Goal: Book appointment/travel/reservation

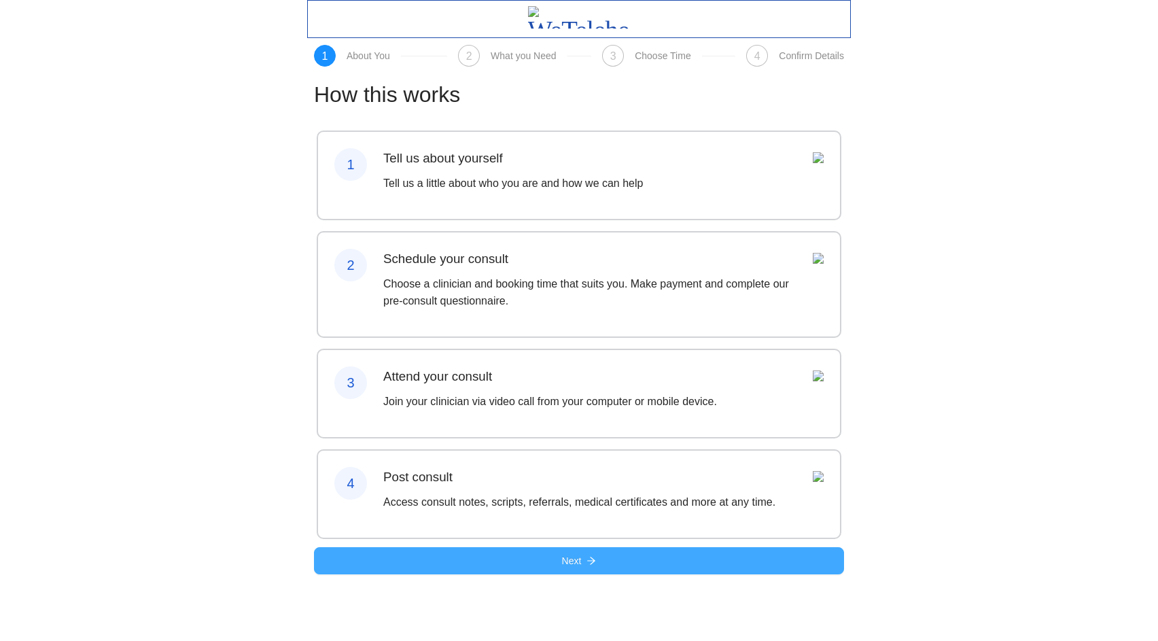
click at [573, 568] on span "Next" at bounding box center [572, 560] width 20 height 15
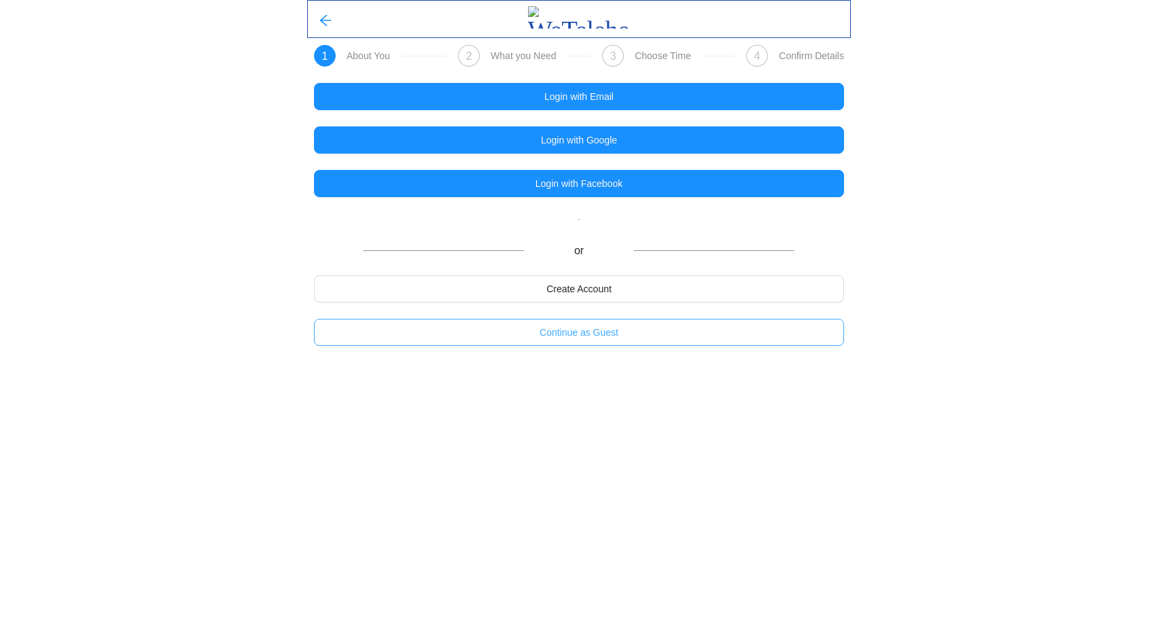
click at [595, 328] on span "Continue as Guest" at bounding box center [579, 332] width 79 height 15
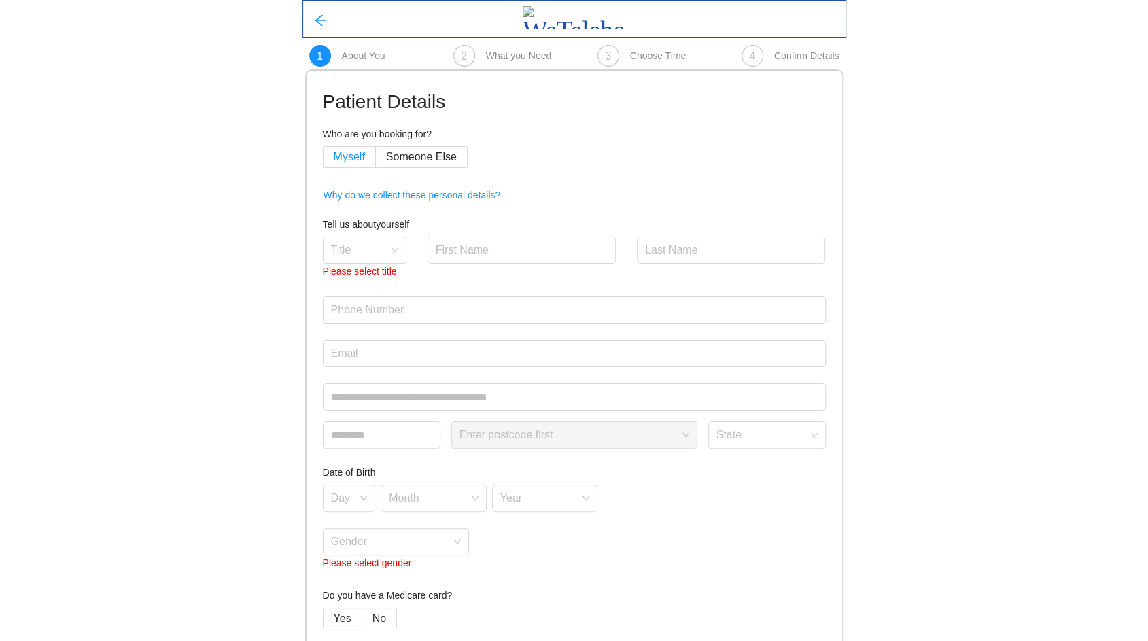
click at [356, 158] on span "Myself" at bounding box center [349, 157] width 31 height 12
click at [379, 247] on input "search" at bounding box center [360, 247] width 58 height 20
drag, startPoint x: 372, startPoint y: 329, endPoint x: 383, endPoint y: 317, distance: 16.3
click at [373, 329] on div "Ms" at bounding box center [363, 323] width 67 height 15
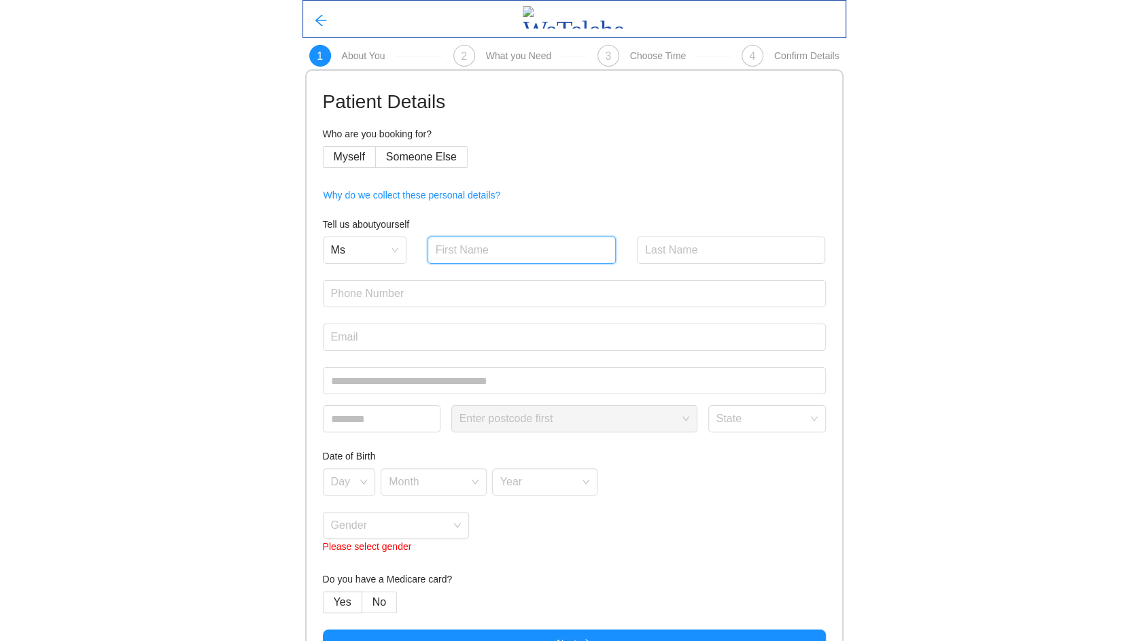
click at [494, 242] on input "text" at bounding box center [522, 250] width 189 height 27
type input "Jonathan"
type input "Wee"
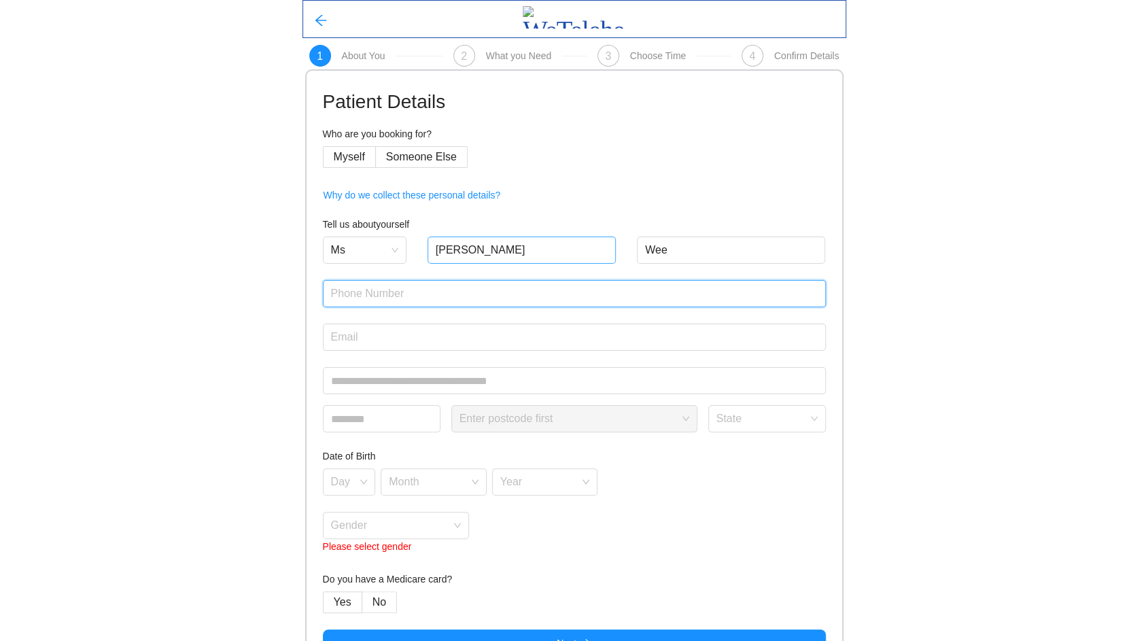
type input "0425847460"
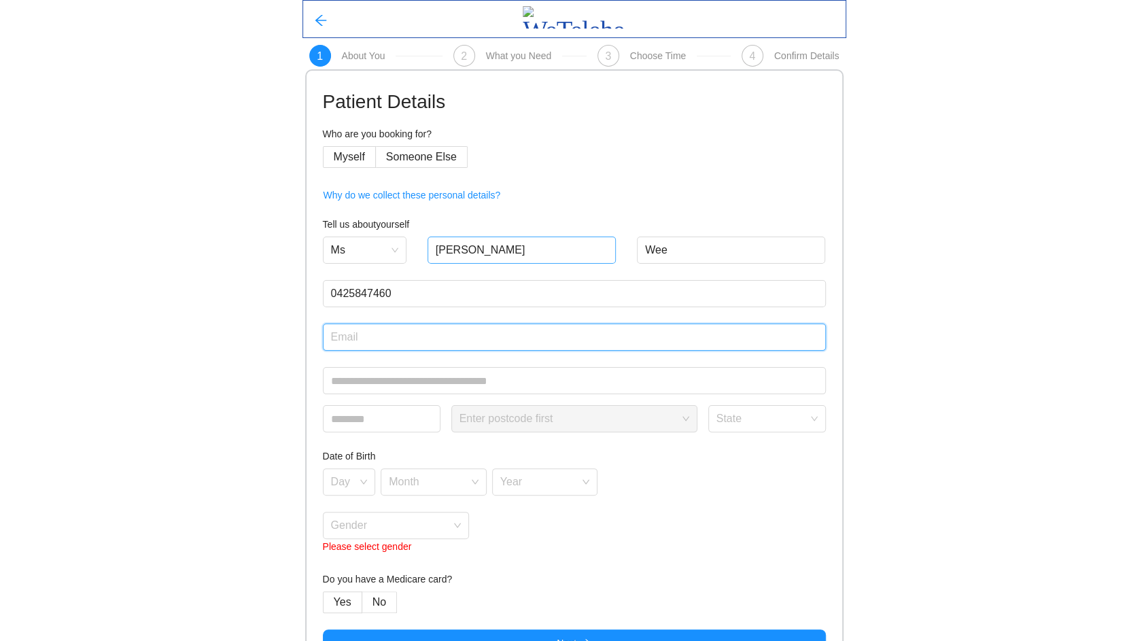
type input "jonathanhwee@gmail.com"
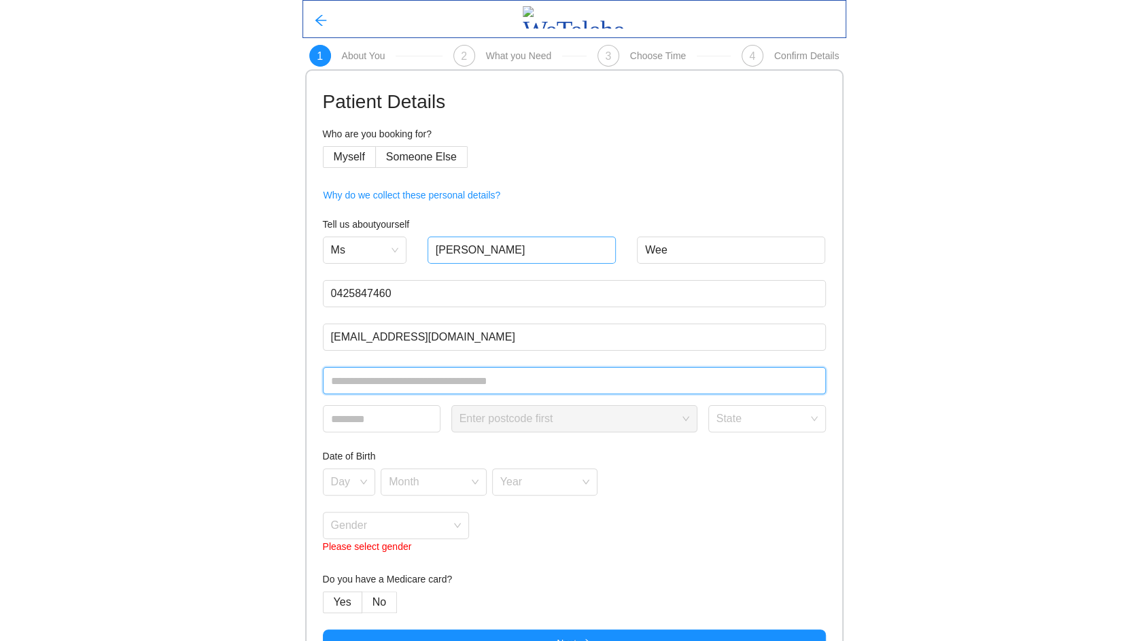
type input "**********"
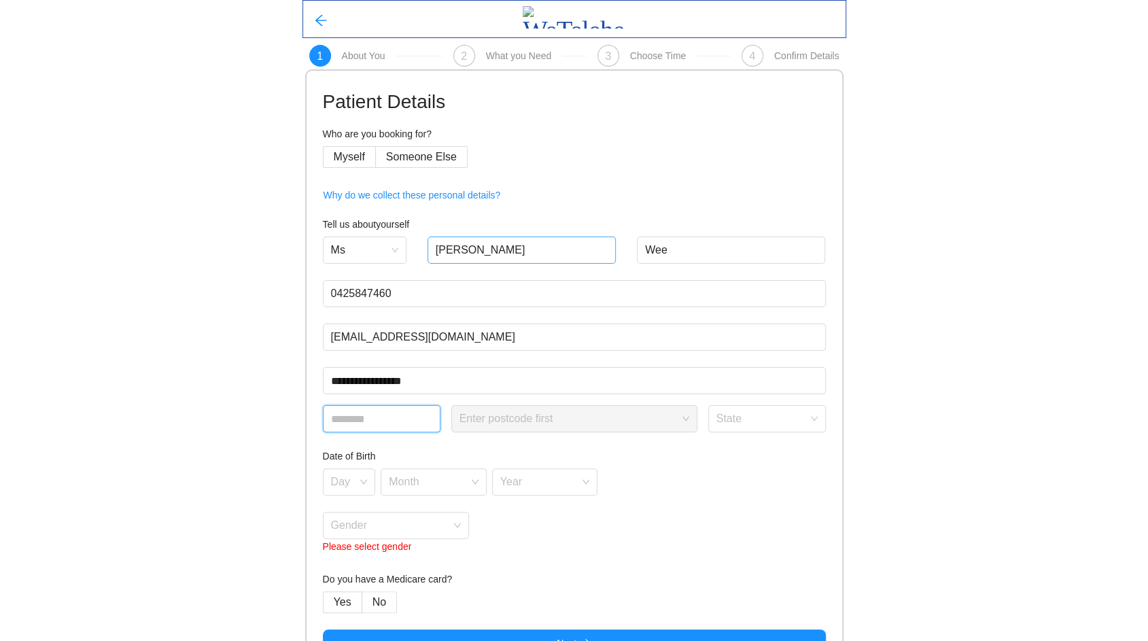
type input "****"
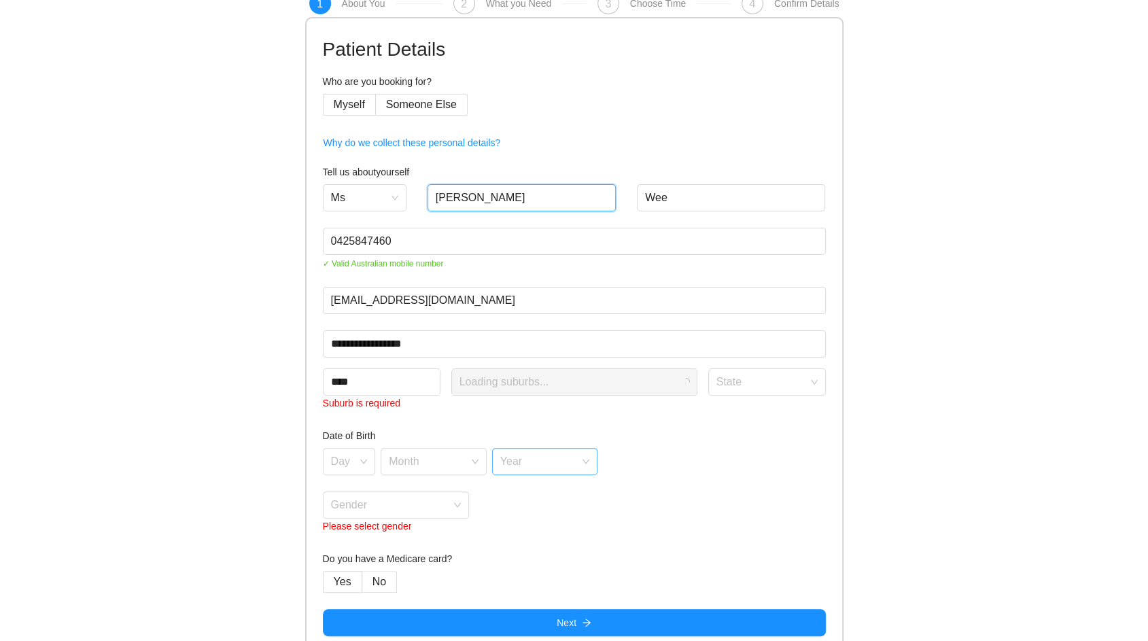
scroll to position [65, 0]
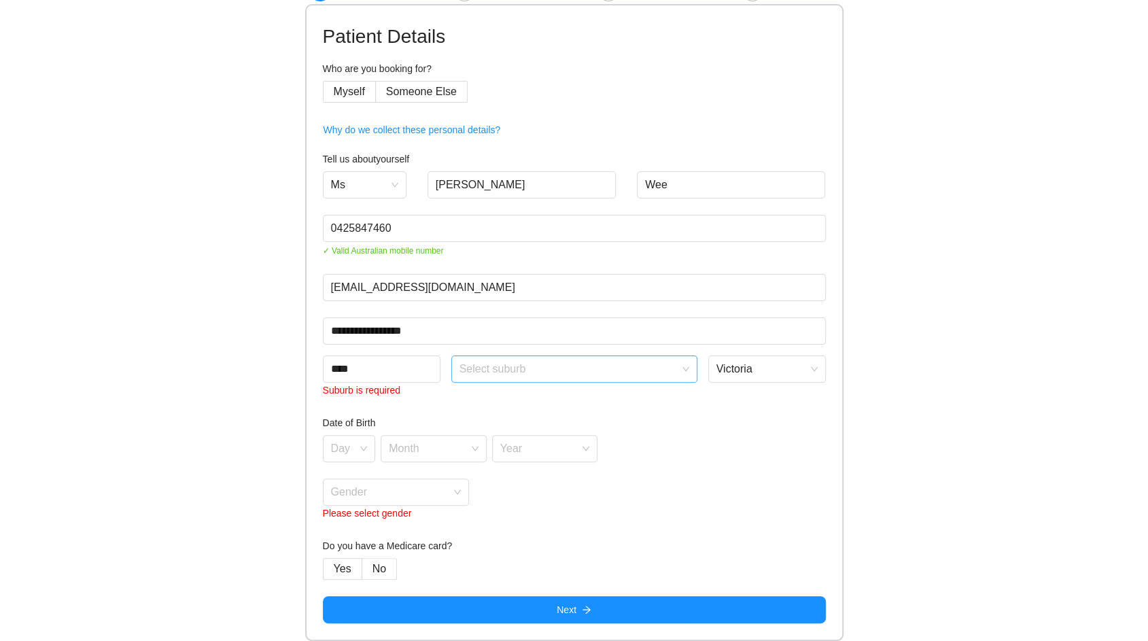
click at [490, 375] on input "search" at bounding box center [570, 366] width 220 height 20
click at [487, 402] on div "Aberfeldie" at bounding box center [574, 399] width 230 height 15
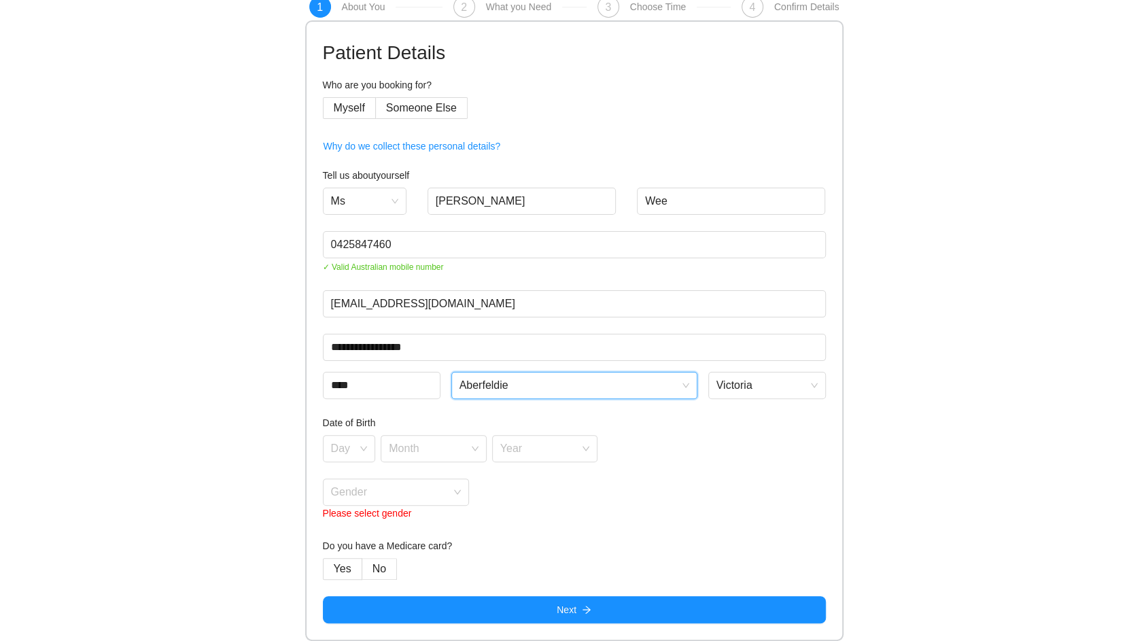
scroll to position [49, 0]
click at [362, 451] on div "Day" at bounding box center [349, 448] width 53 height 27
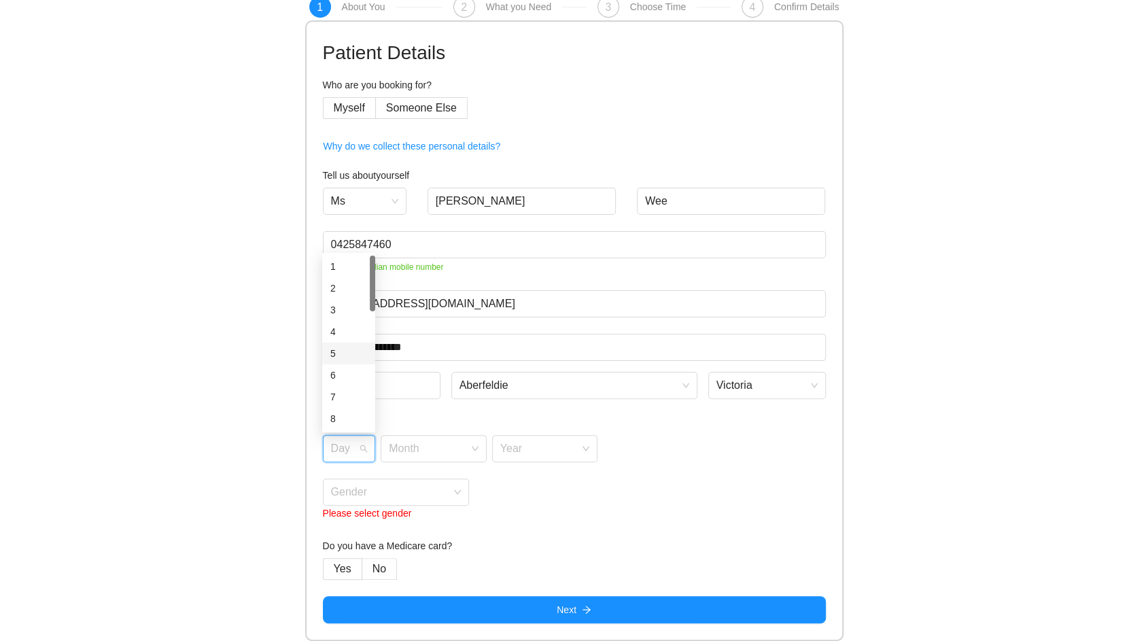
click at [346, 358] on div "5" at bounding box center [348, 353] width 37 height 15
drag, startPoint x: 407, startPoint y: 443, endPoint x: 416, endPoint y: 441, distance: 9.1
click at [408, 443] on input "search" at bounding box center [429, 446] width 80 height 20
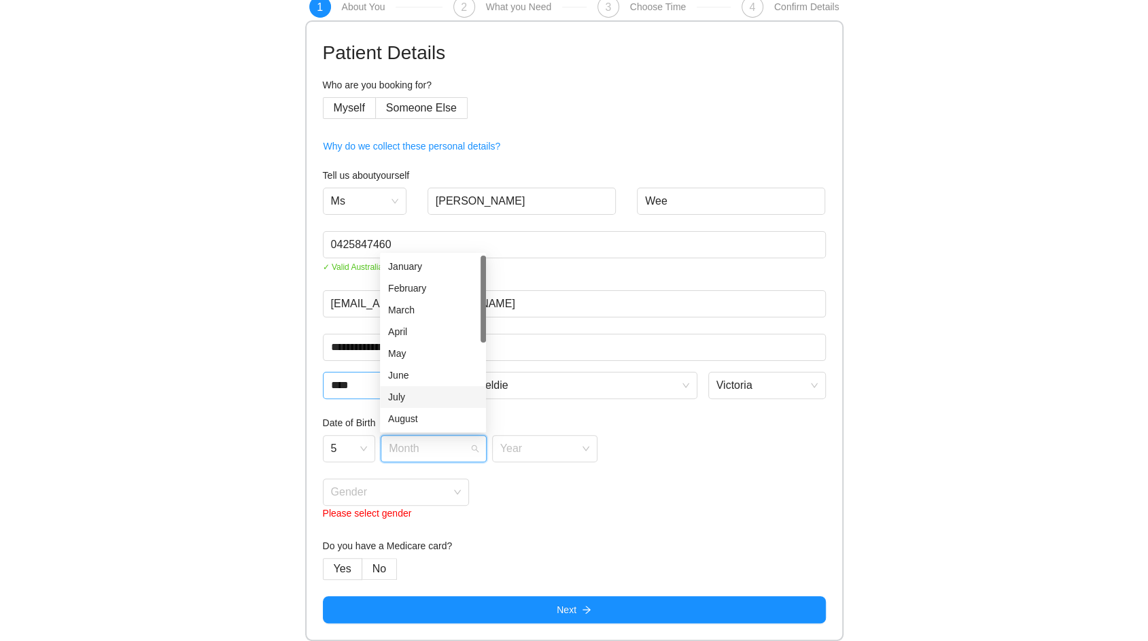
click at [427, 379] on div "June" at bounding box center [433, 375] width 90 height 15
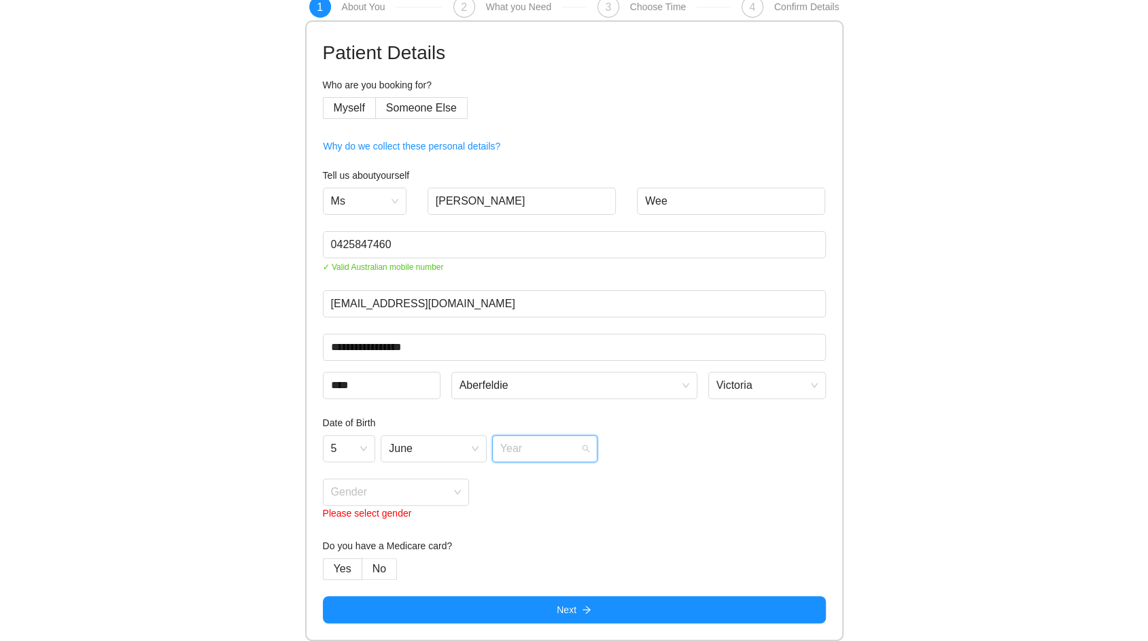
click at [561, 448] on input "search" at bounding box center [540, 446] width 80 height 20
click at [519, 373] on div "1906" at bounding box center [545, 375] width 90 height 15
click at [390, 502] on span at bounding box center [391, 492] width 121 height 26
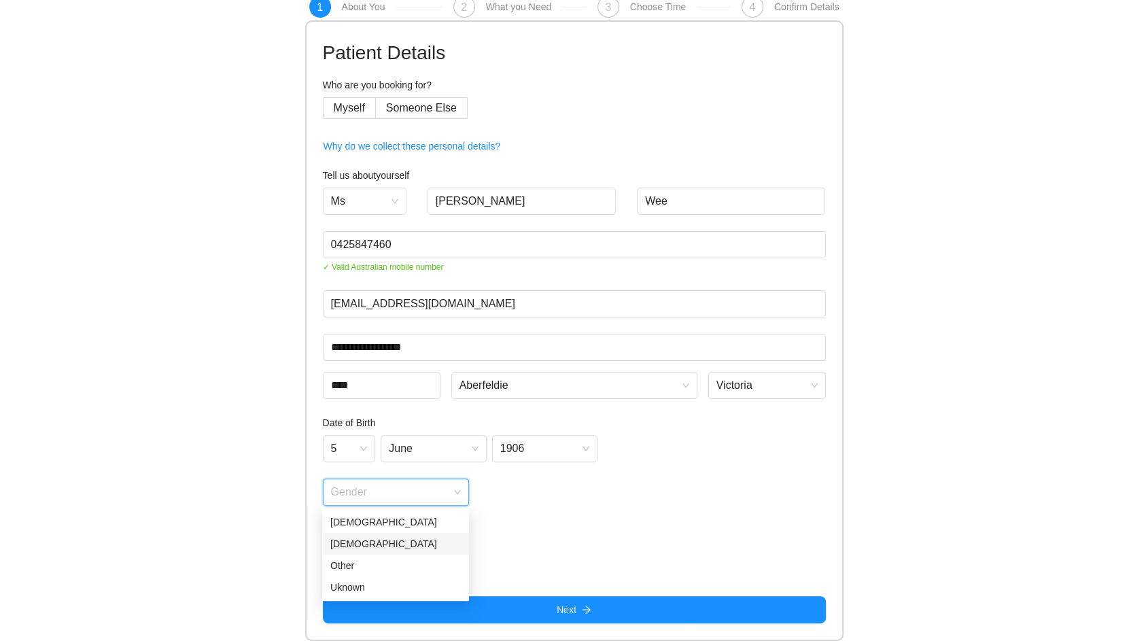
click at [370, 543] on div "Male" at bounding box center [395, 543] width 131 height 15
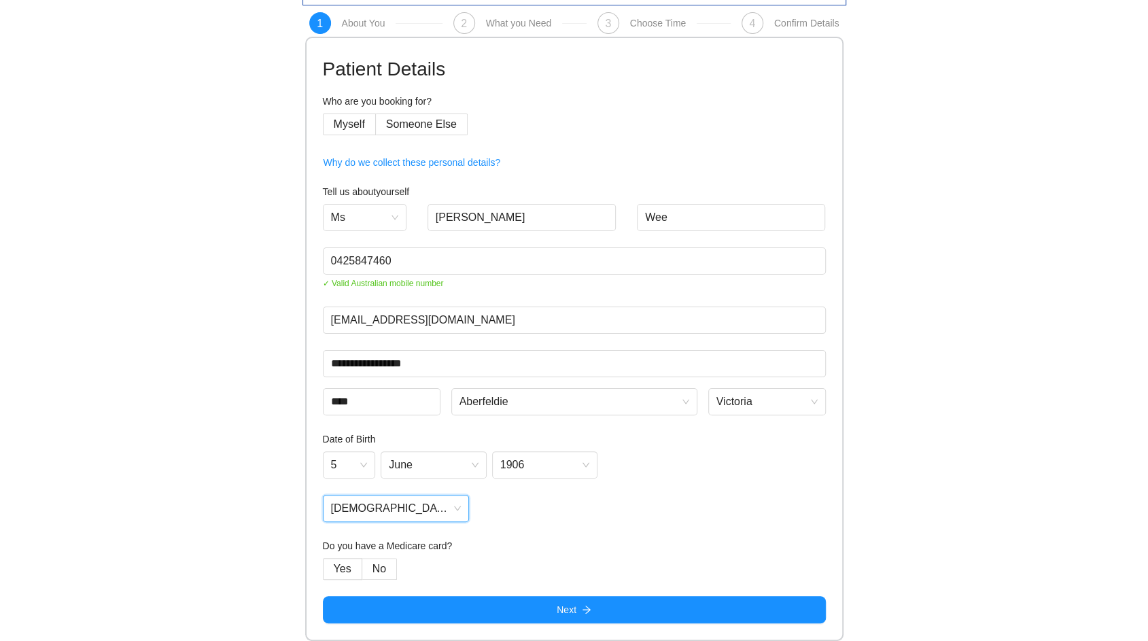
click at [596, 549] on h4 "Do you have a Medicare card?" at bounding box center [574, 545] width 503 height 15
click at [390, 570] on label "No" at bounding box center [379, 569] width 35 height 22
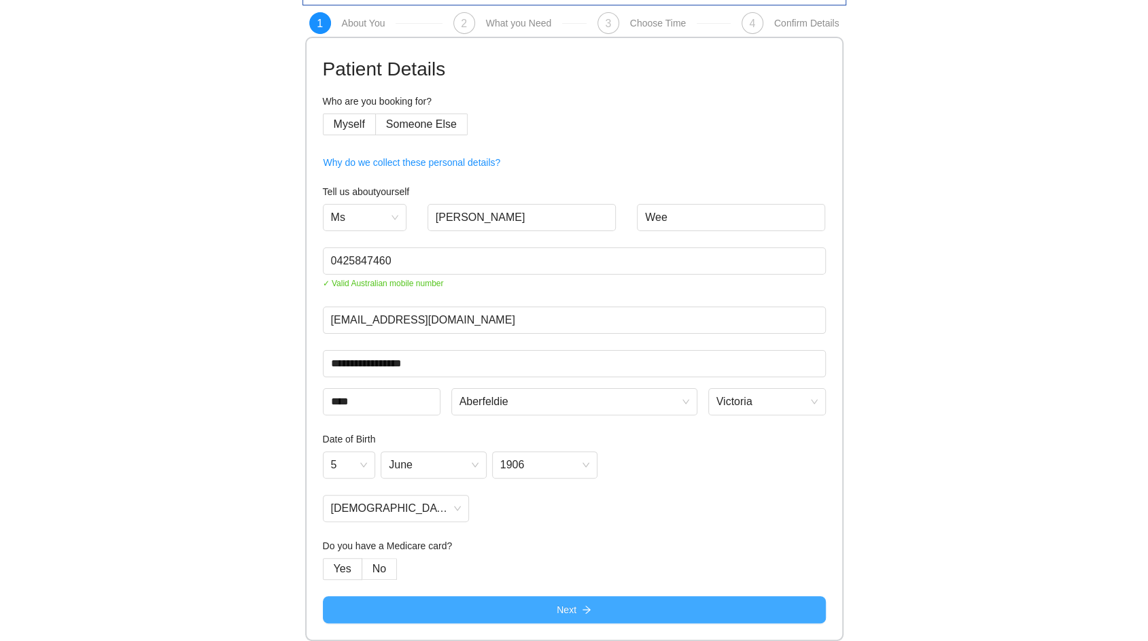
click at [496, 606] on button "Next" at bounding box center [574, 609] width 503 height 27
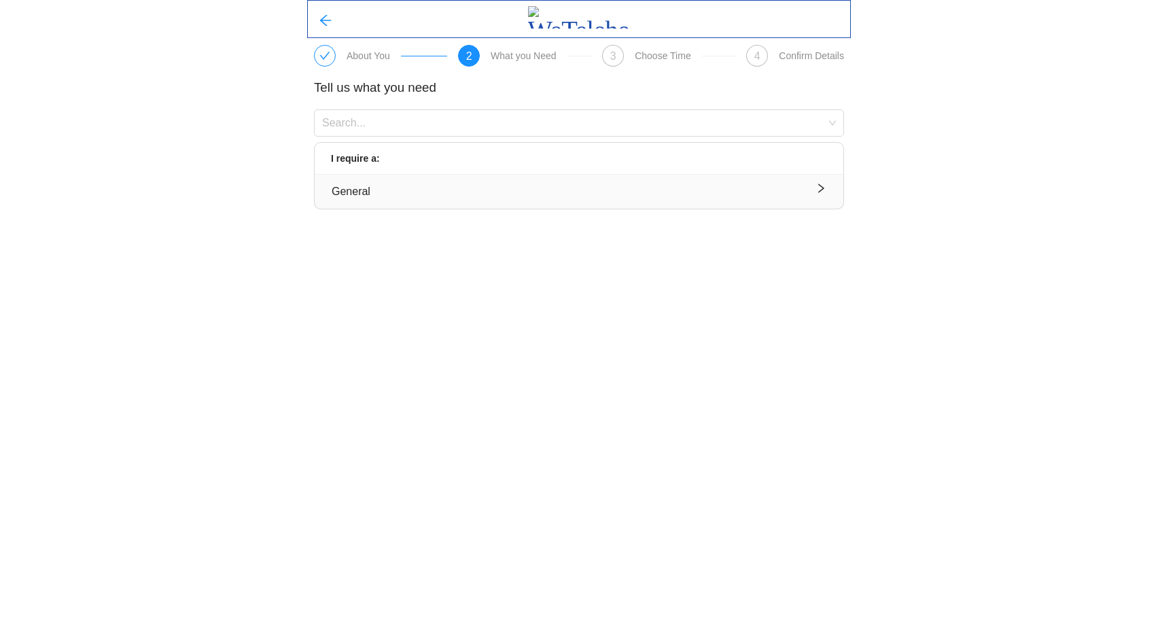
click at [608, 192] on div "General" at bounding box center [579, 191] width 495 height 17
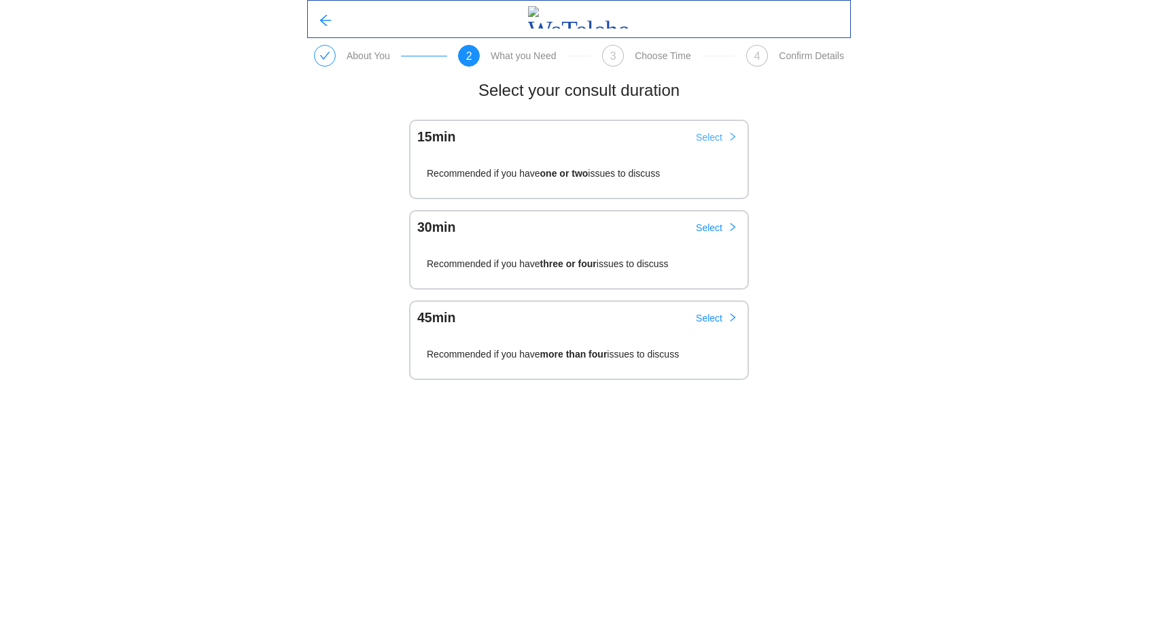
click at [722, 132] on span "Select" at bounding box center [709, 137] width 27 height 15
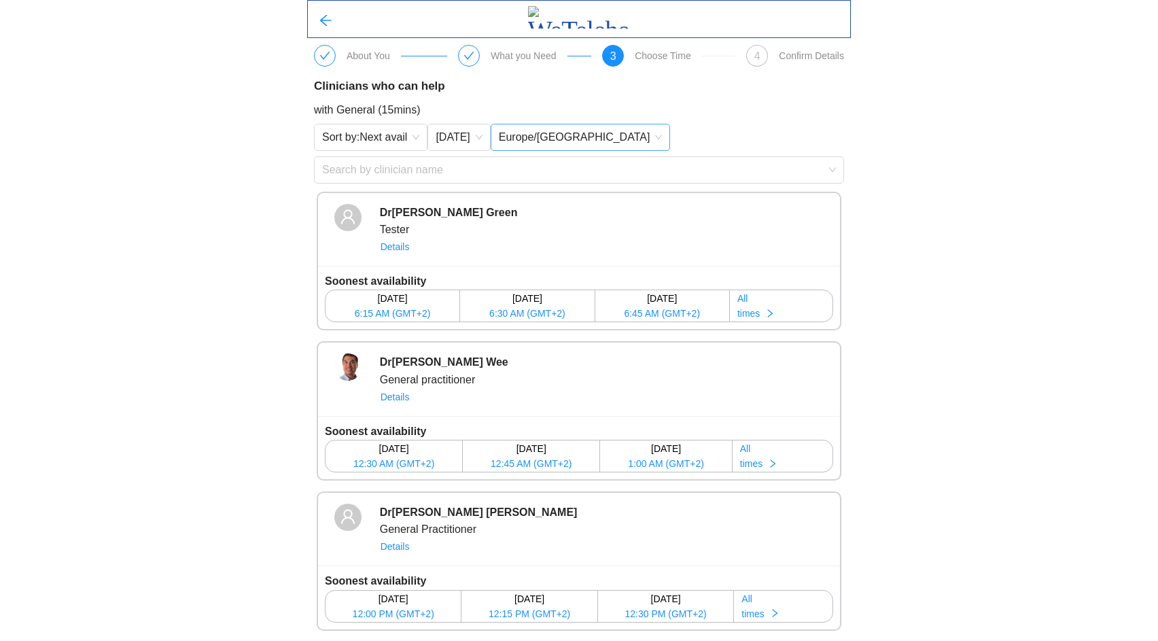
click at [547, 134] on span "Europe/Brussels" at bounding box center [581, 137] width 164 height 20
click at [541, 169] on div "Auto-detect" at bounding box center [542, 167] width 92 height 15
click at [385, 465] on span "9:30 AM (AEDT)" at bounding box center [391, 463] width 69 height 15
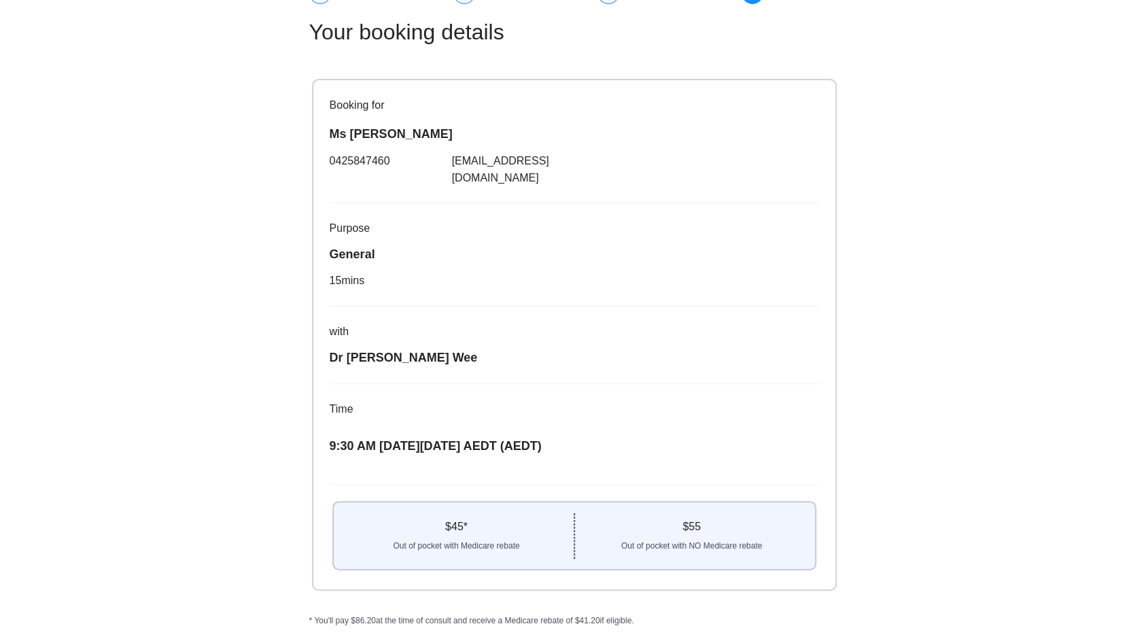
scroll to position [85, 0]
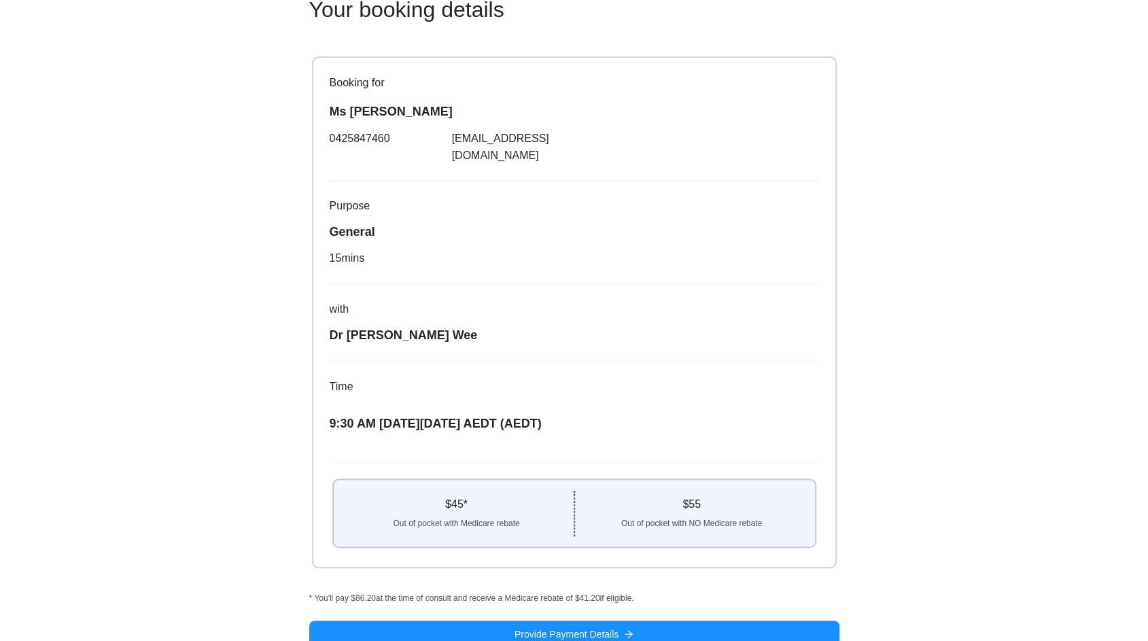
click at [874, 224] on div "About You What you Need Choose Time 4 Confirm Details Your booking details Book…" at bounding box center [574, 287] width 1148 height 744
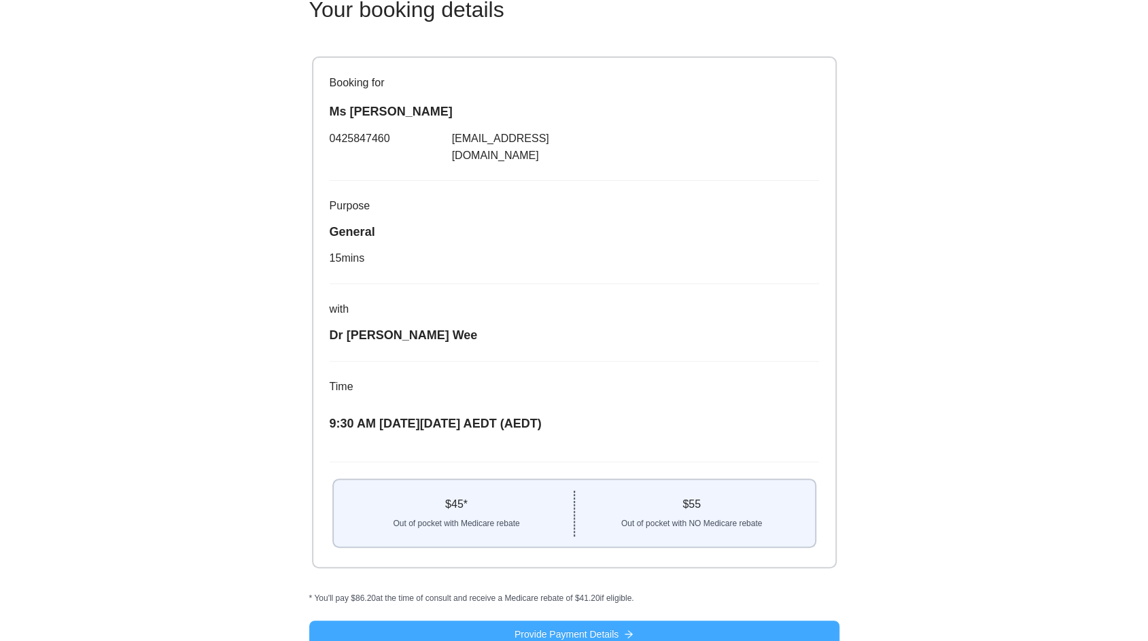
click at [540, 627] on span "Provide Payment Details" at bounding box center [567, 634] width 104 height 15
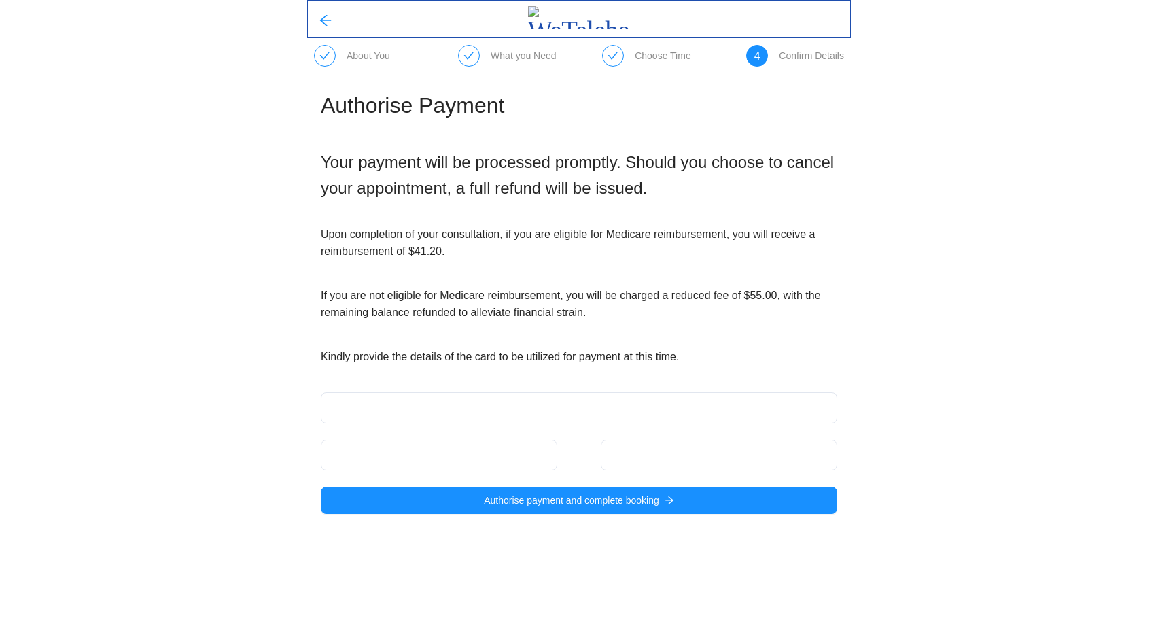
click at [657, 462] on div at bounding box center [719, 455] width 237 height 31
click at [644, 443] on div at bounding box center [719, 455] width 237 height 31
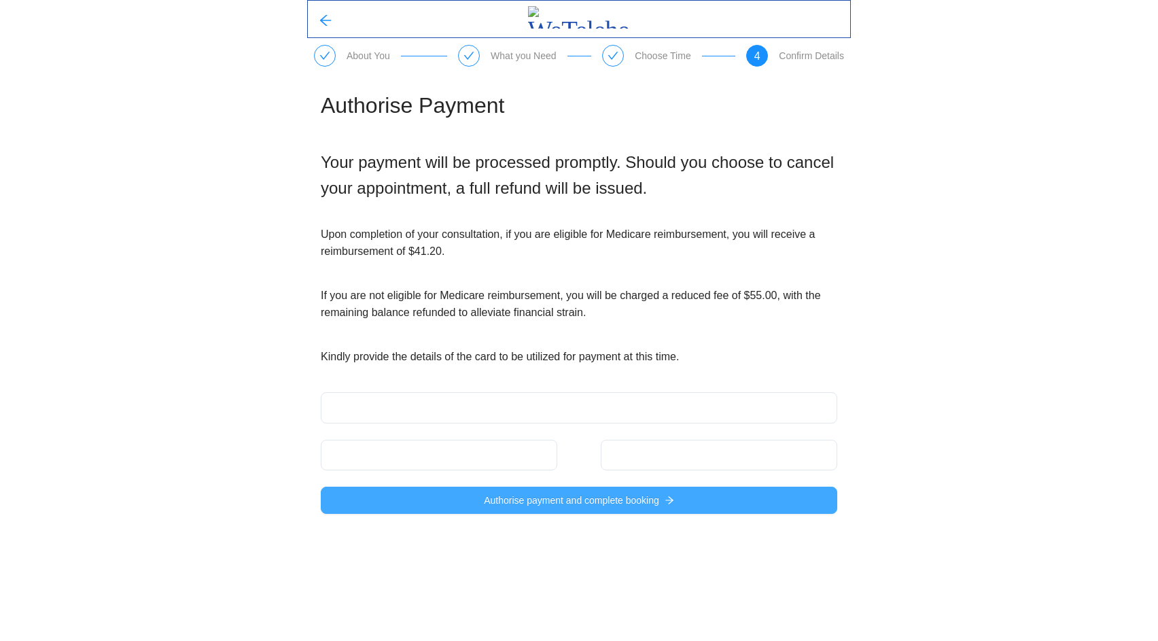
click at [610, 499] on span "Authorise payment and complete booking" at bounding box center [571, 500] width 175 height 15
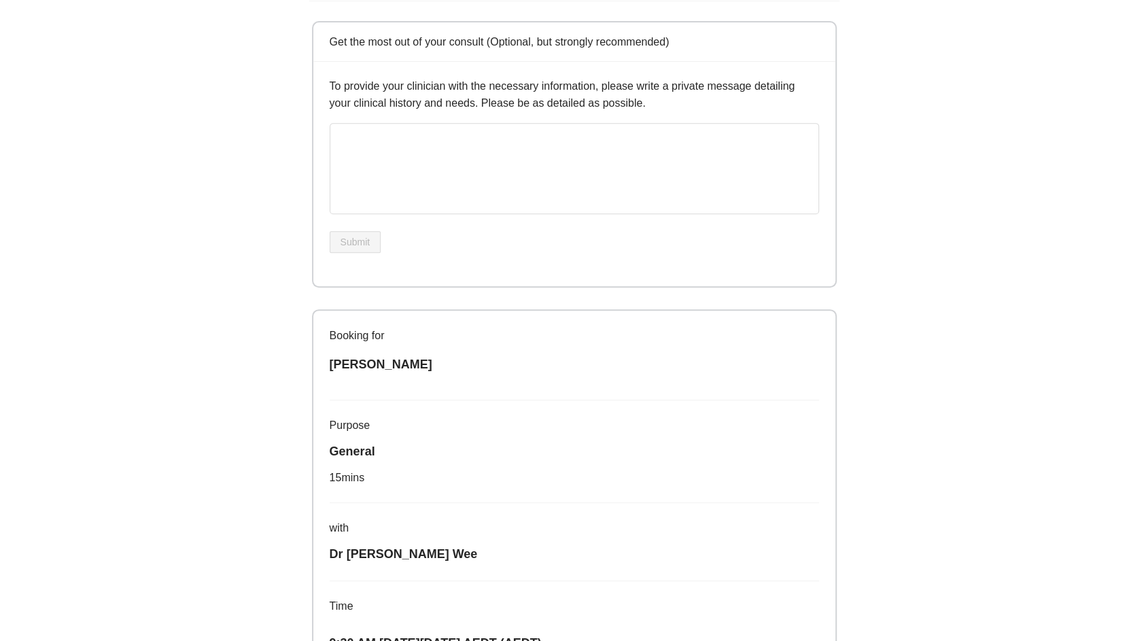
scroll to position [513, 0]
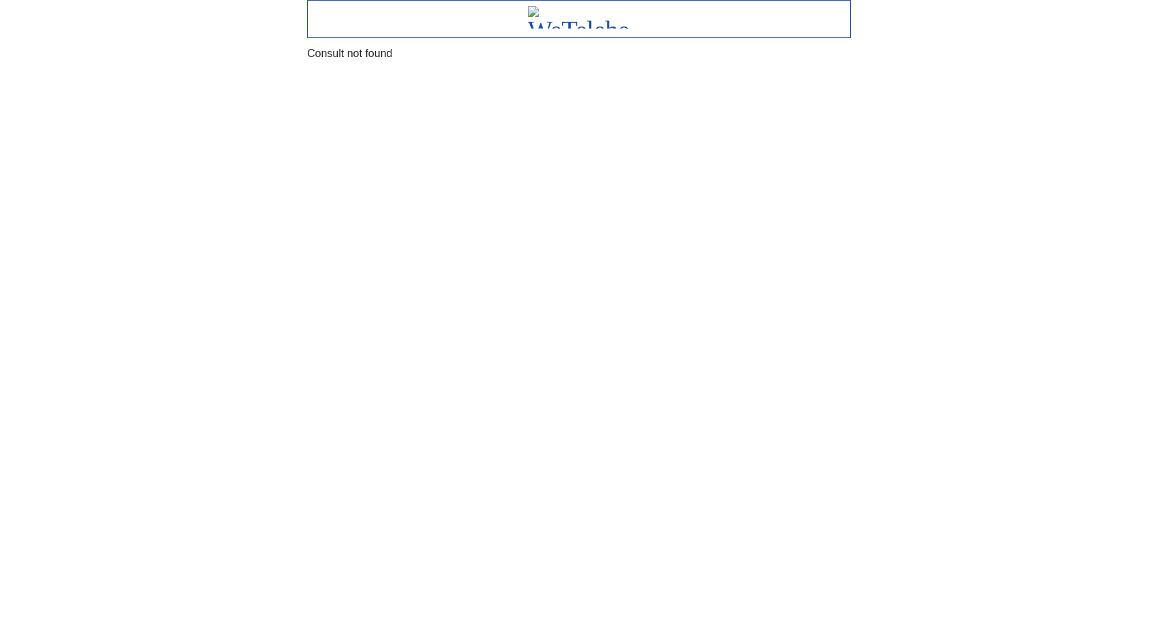
click at [517, 239] on body "Consult not found" at bounding box center [579, 320] width 1158 height 641
click at [516, 239] on body "Consult not found" at bounding box center [579, 320] width 1158 height 641
click at [518, 240] on body "Consult not found" at bounding box center [579, 320] width 1158 height 641
drag, startPoint x: 518, startPoint y: 240, endPoint x: 523, endPoint y: 247, distance: 8.3
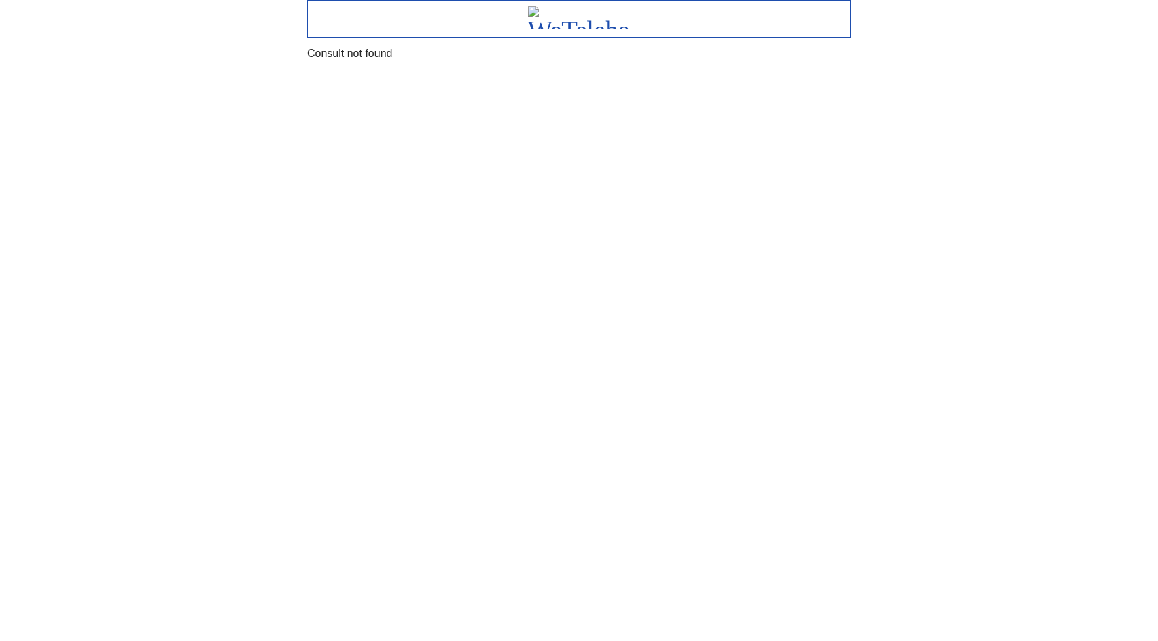
click at [523, 246] on body "Consult not found" at bounding box center [579, 320] width 1158 height 641
click at [523, 247] on body "Consult not found" at bounding box center [579, 320] width 1158 height 641
click at [519, 247] on body "Consult not found" at bounding box center [579, 320] width 1158 height 641
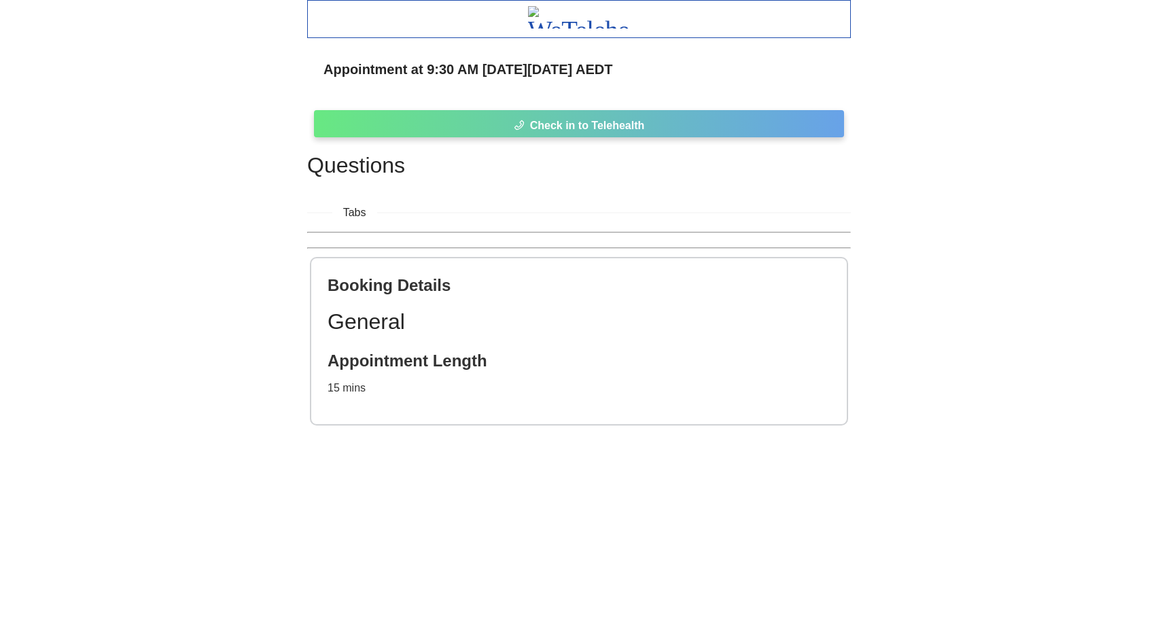
click at [479, 124] on button "Check in to Telehealth" at bounding box center [579, 123] width 530 height 27
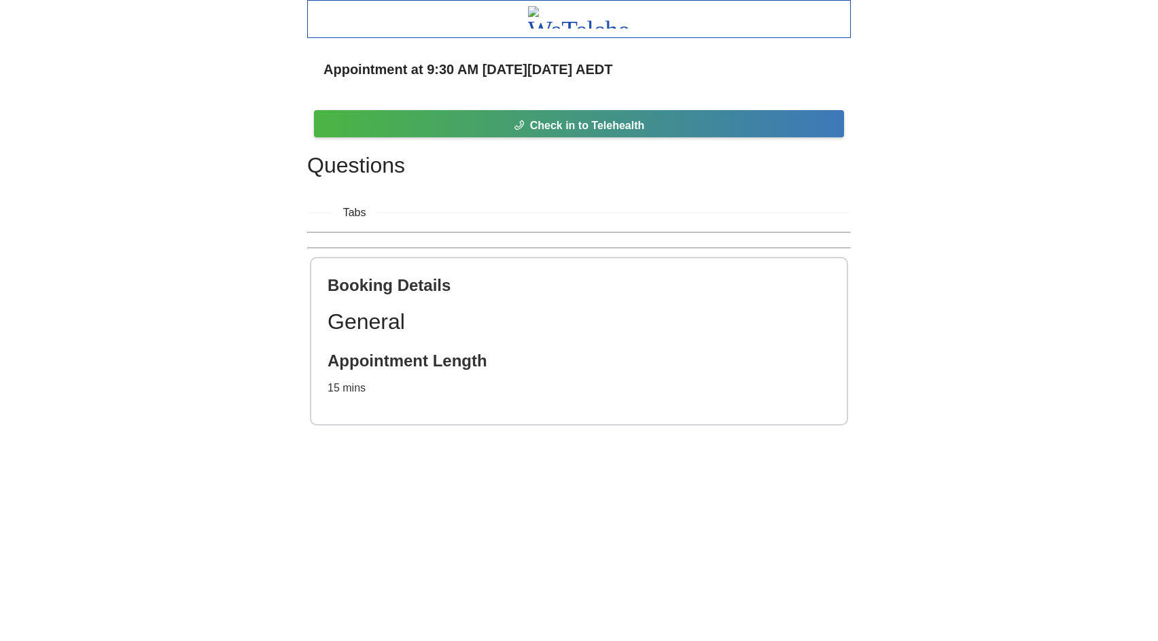
click at [954, 118] on div "Appointment at 9:30 AM on Fri 17 Oct AEDT Check in to Telehealth Questions Tabs…" at bounding box center [579, 237] width 1158 height 474
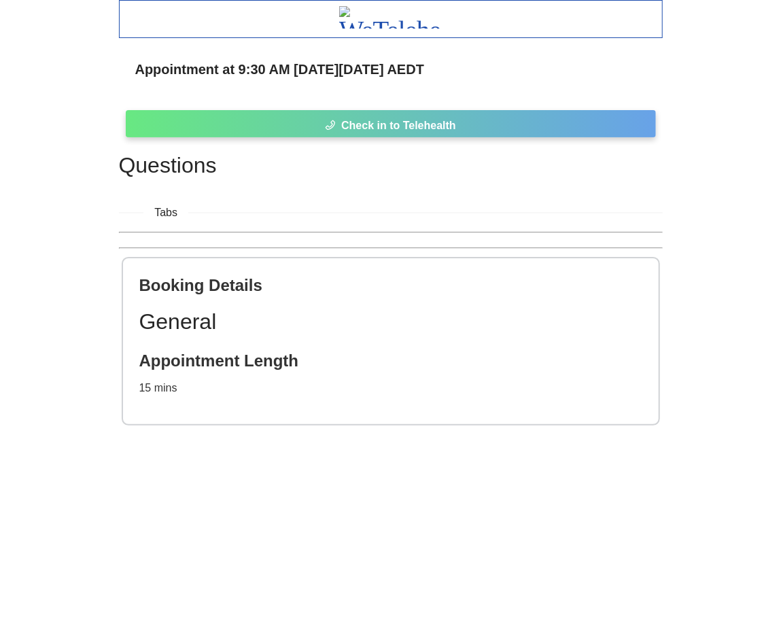
click at [315, 131] on button "Check in to Telehealth" at bounding box center [391, 123] width 530 height 27
click at [487, 126] on button "Check in to Telehealth" at bounding box center [391, 123] width 530 height 27
click at [530, 125] on button "Check in to Telehealth" at bounding box center [391, 123] width 530 height 27
click at [295, 124] on button "Check in to Telehealth" at bounding box center [391, 123] width 530 height 27
click at [308, 118] on button "Check in to Telehealth" at bounding box center [391, 123] width 530 height 27
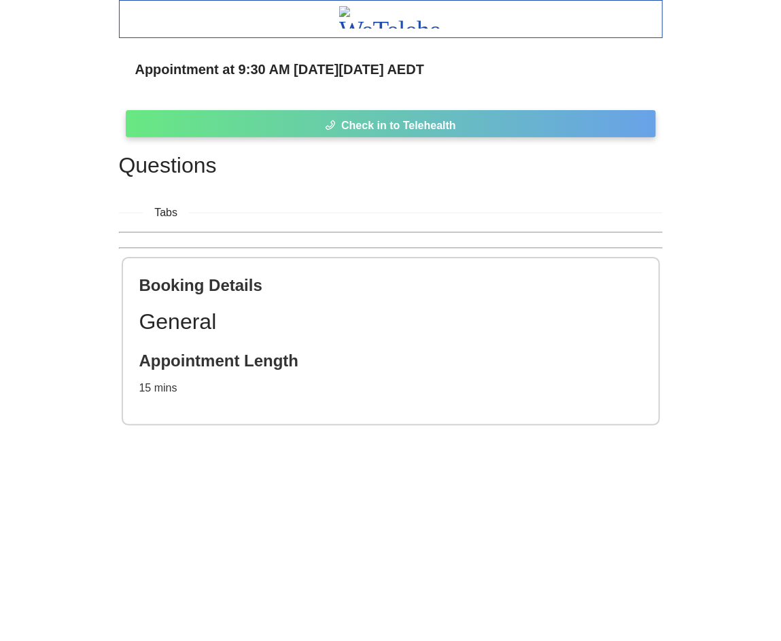
click at [405, 121] on span "Check in to Telehealth" at bounding box center [398, 125] width 115 height 17
click at [458, 132] on button "Check in to Telehealth" at bounding box center [391, 123] width 530 height 27
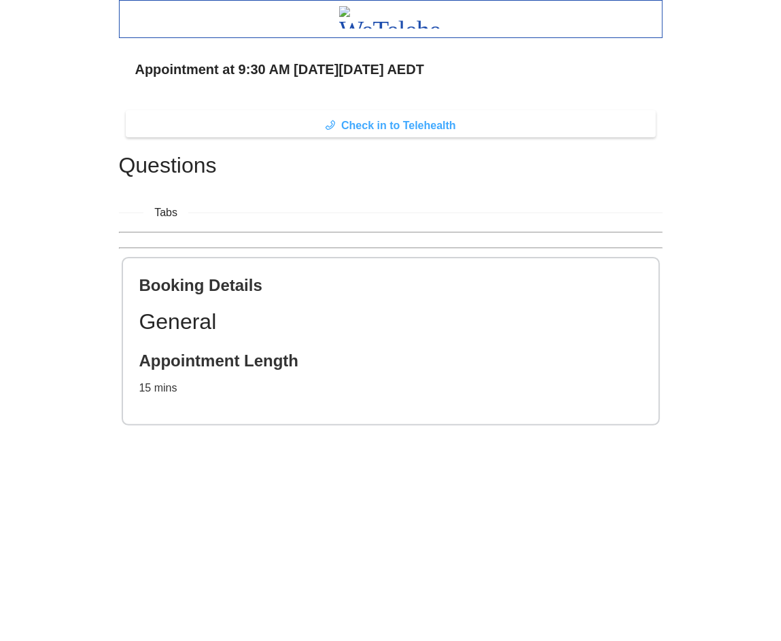
click at [454, 120] on span "Check in to Telehealth" at bounding box center [398, 125] width 115 height 17
